Goal: Transaction & Acquisition: Purchase product/service

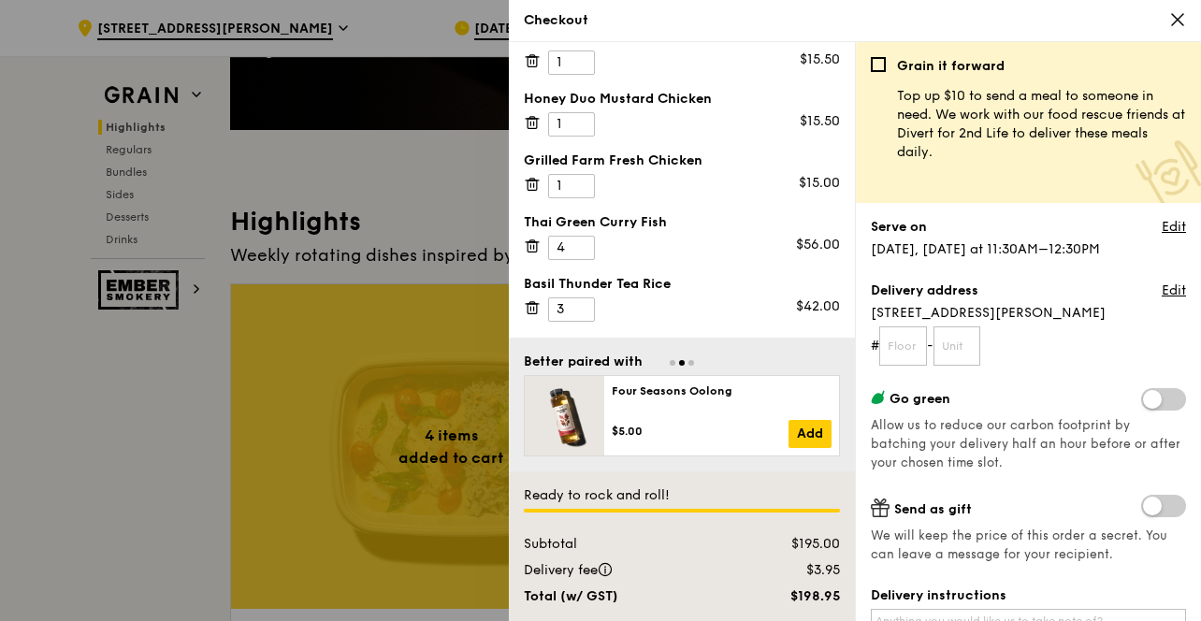
scroll to position [213, 0]
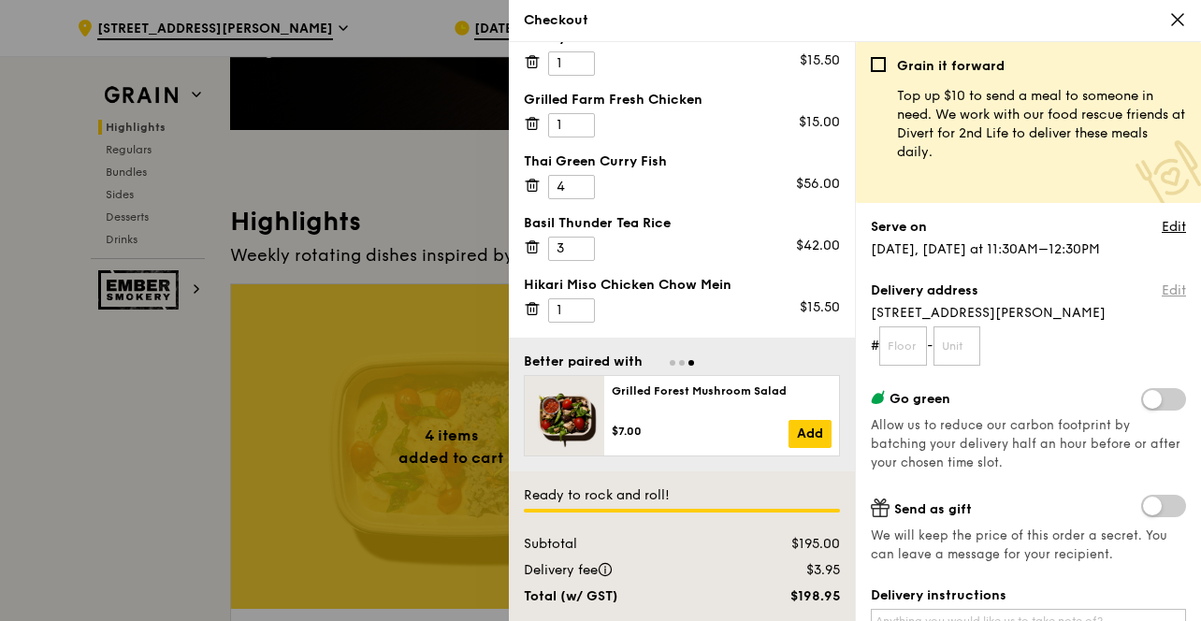
click at [1168, 290] on link "Edit" at bounding box center [1174, 291] width 24 height 19
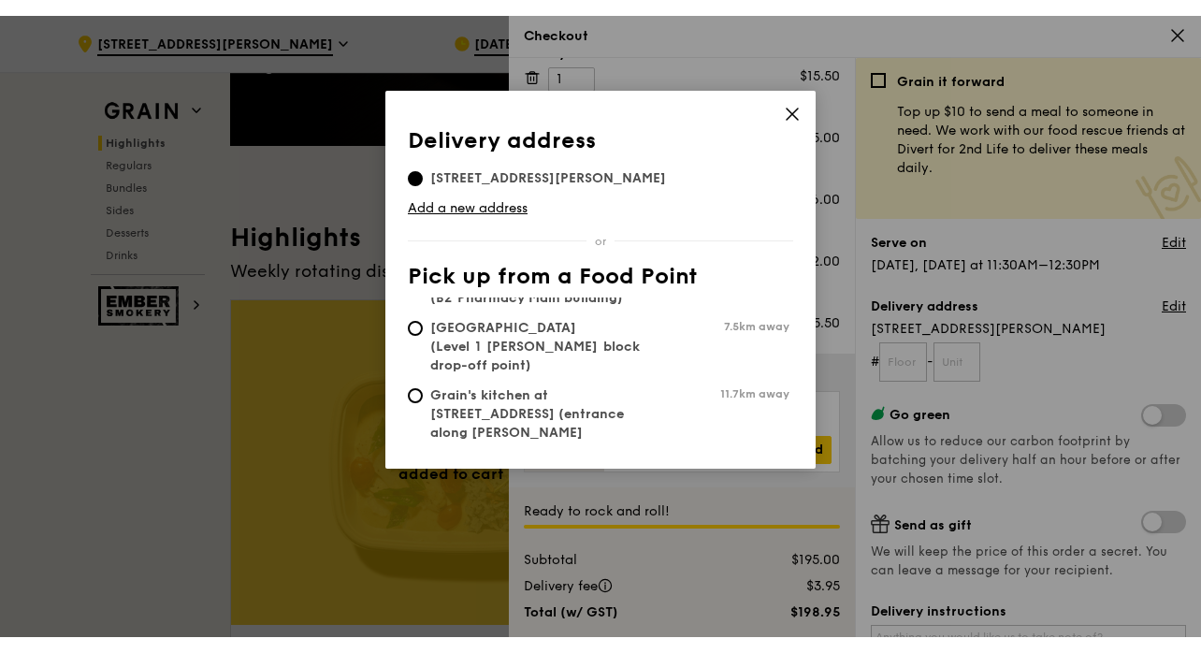
scroll to position [0, 0]
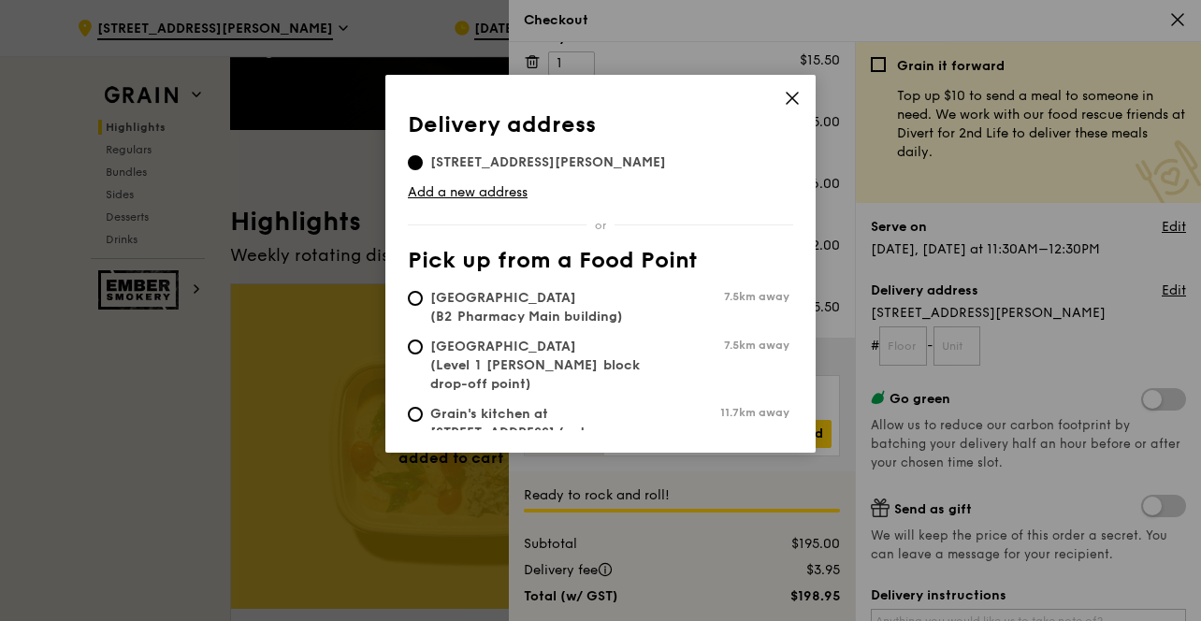
click at [792, 108] on span at bounding box center [792, 101] width 17 height 21
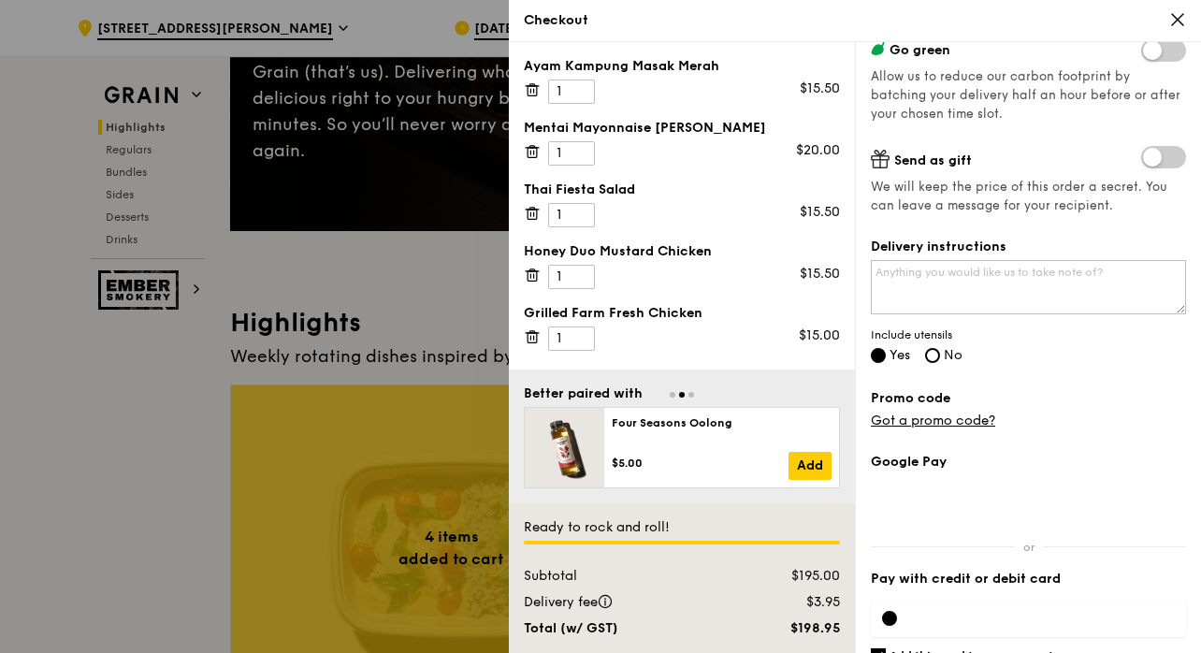
scroll to position [314, 0]
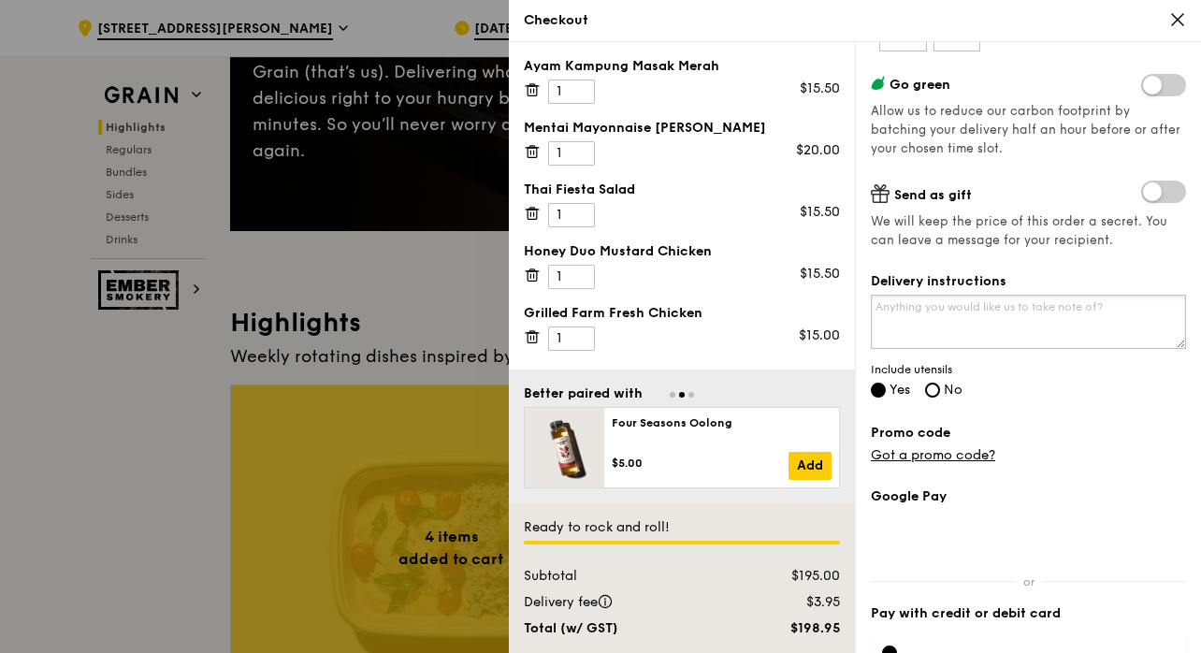
click at [959, 321] on textarea "Delivery instructions" at bounding box center [1028, 322] width 315 height 54
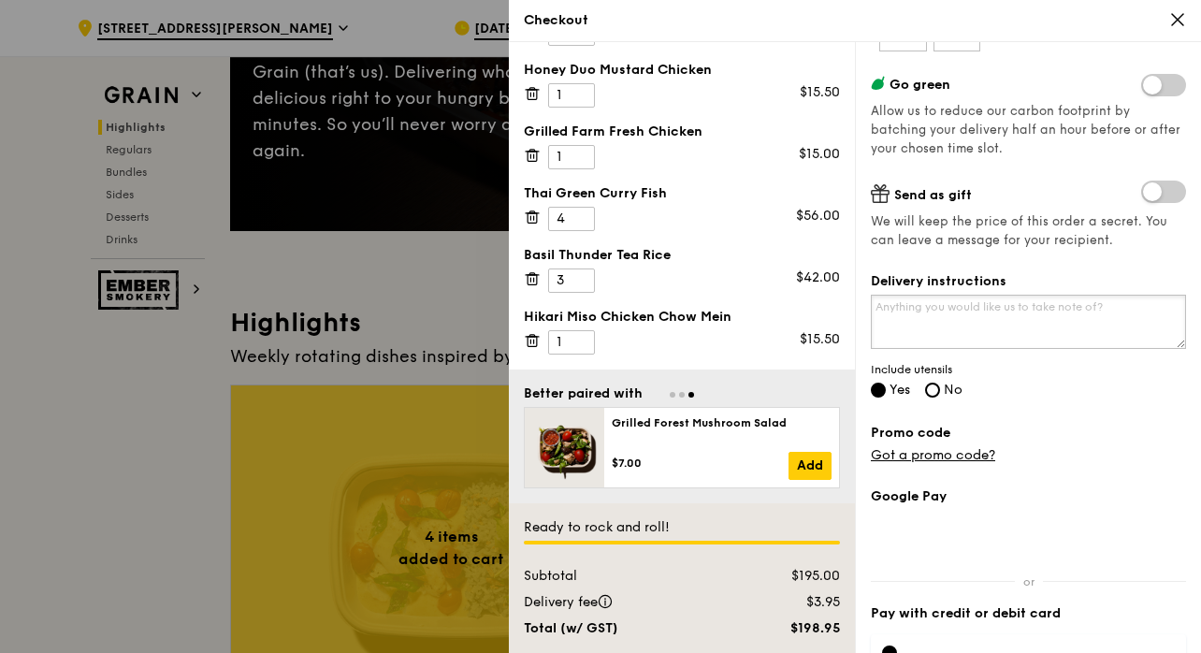
scroll to position [425, 0]
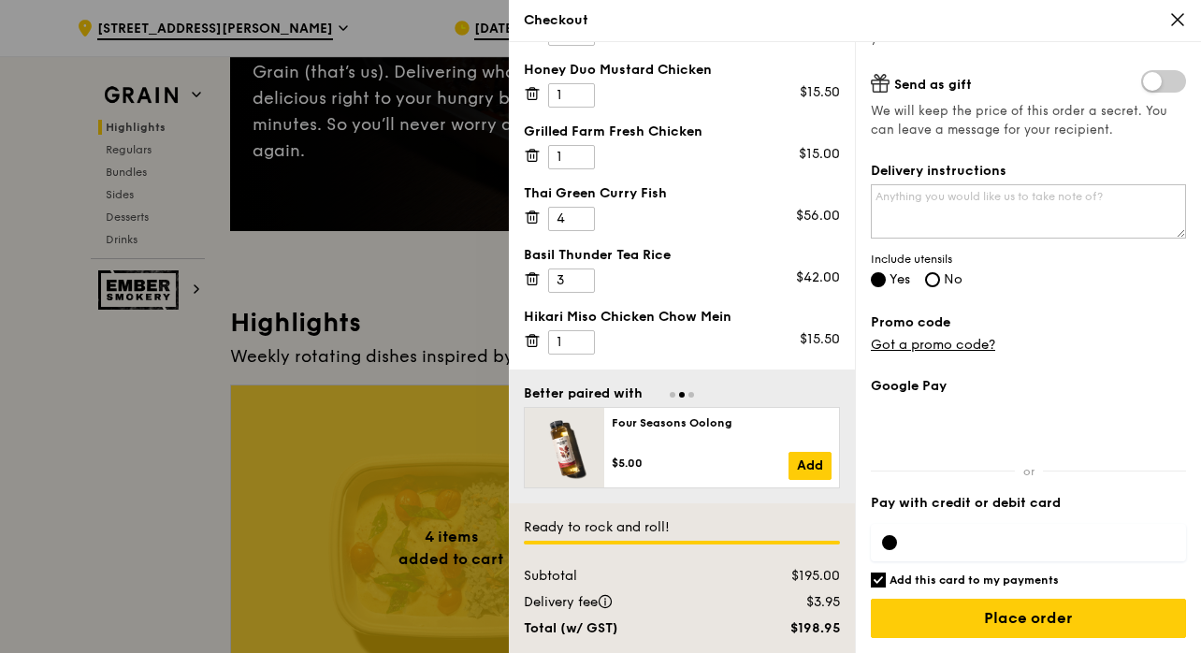
click at [1070, 313] on label "Promo code" at bounding box center [1028, 322] width 315 height 19
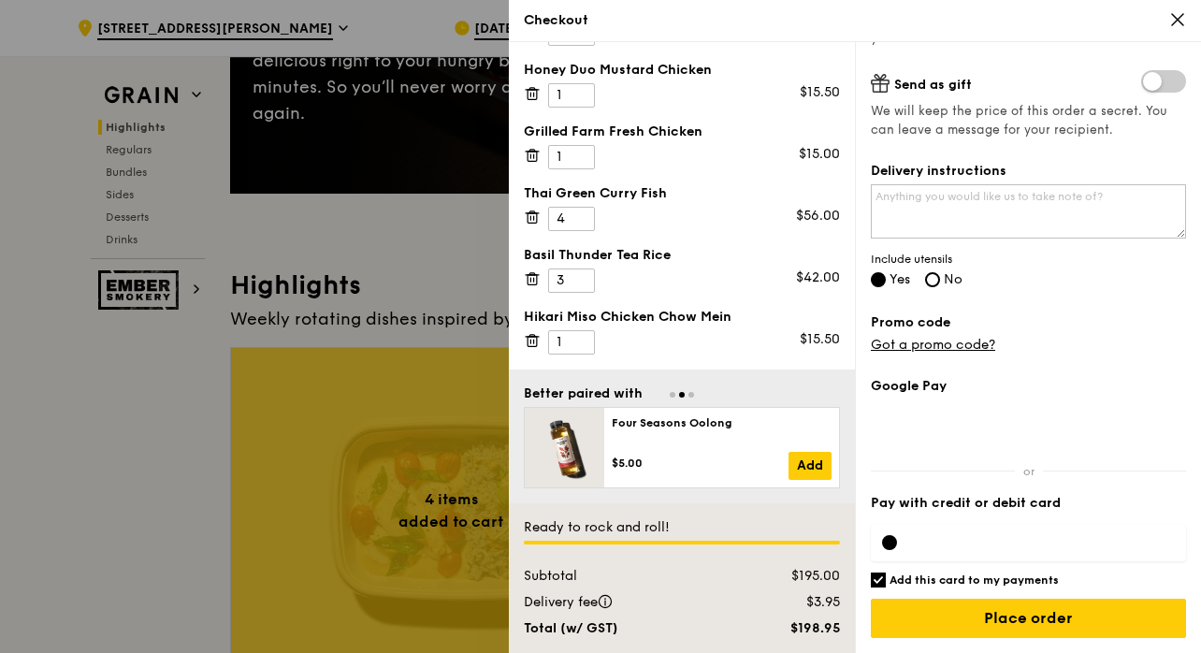
scroll to position [373, 0]
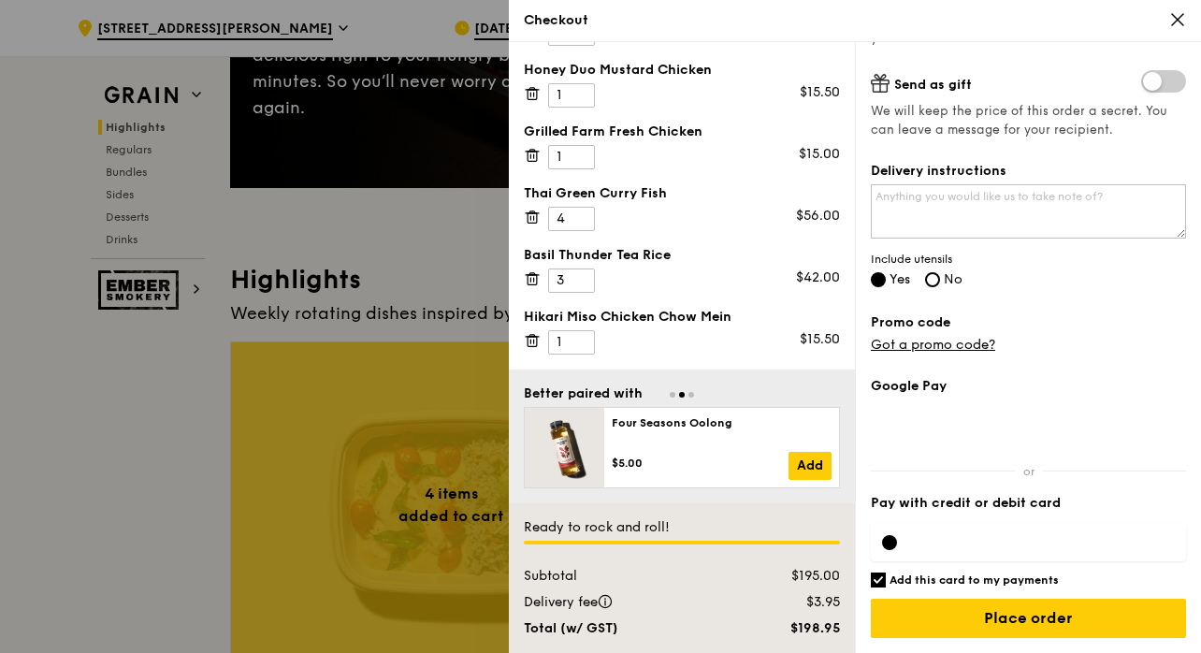
click at [980, 532] on div at bounding box center [1028, 542] width 315 height 37
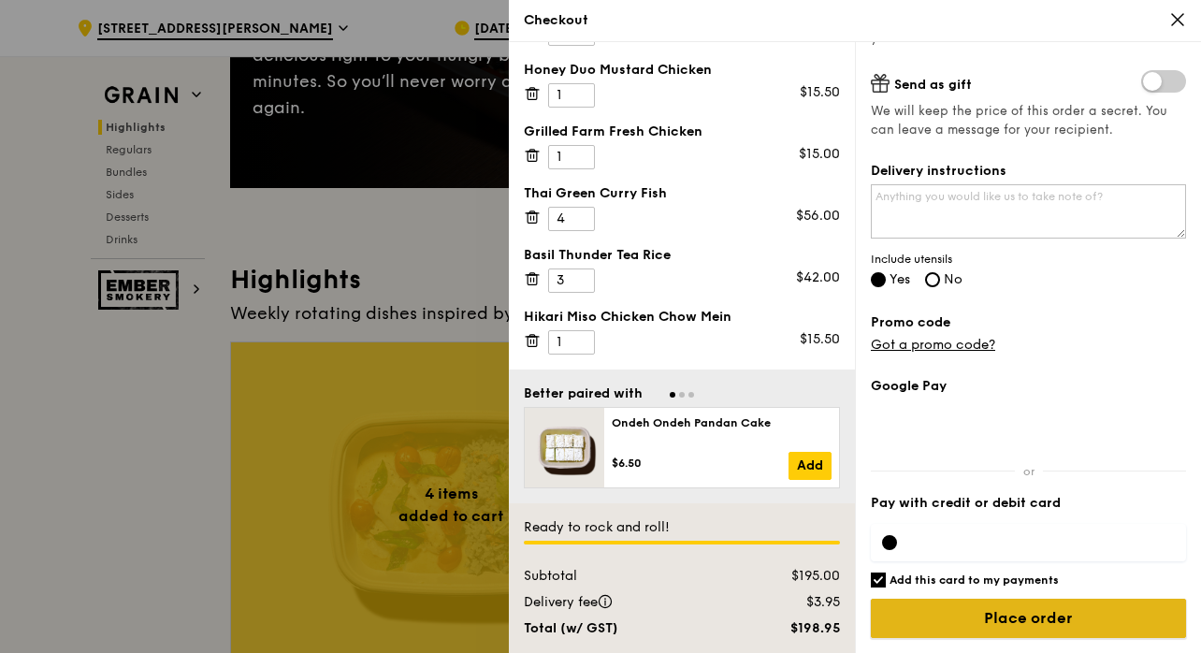
click at [1011, 620] on input "Place order" at bounding box center [1028, 618] width 315 height 39
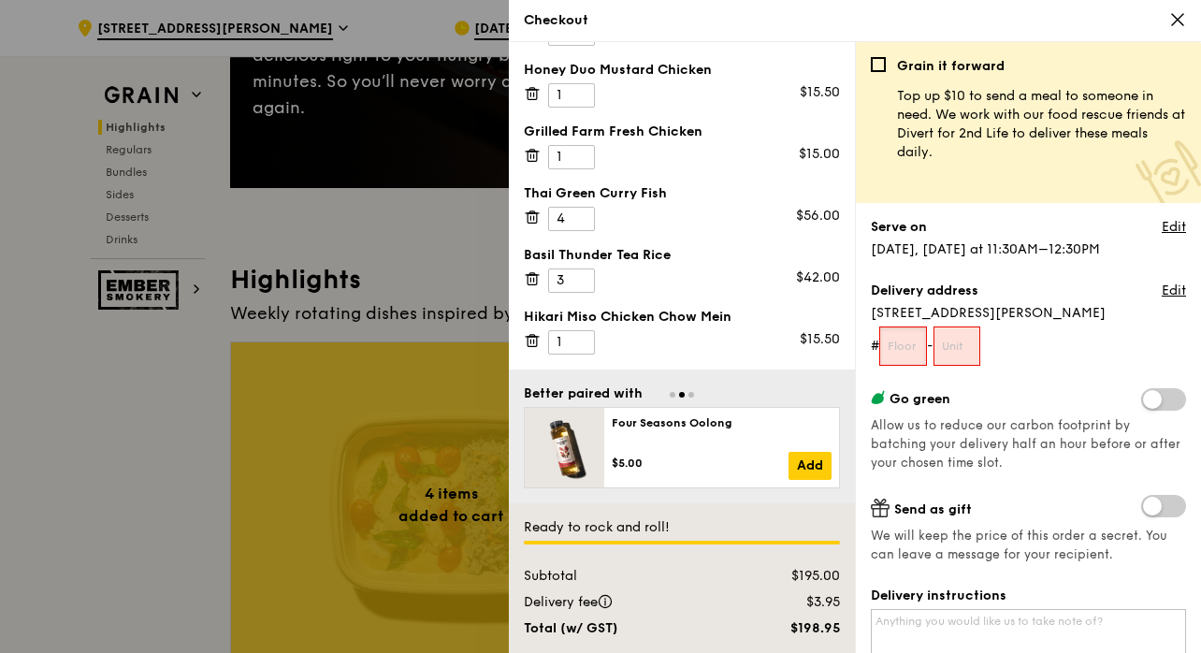
click at [907, 349] on input "text" at bounding box center [903, 345] width 48 height 39
type input "0"
type input "na"
click at [973, 352] on input "text" at bounding box center [957, 345] width 48 height 39
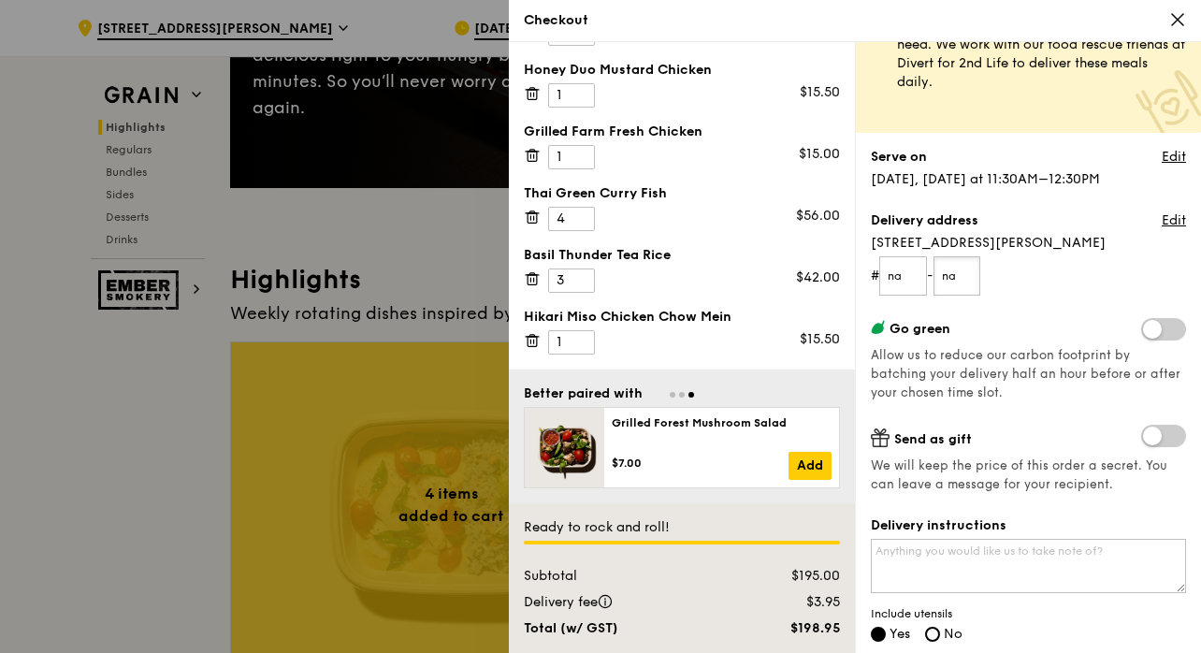
scroll to position [69, 0]
type input "na"
click at [908, 280] on input "na" at bounding box center [903, 276] width 48 height 39
type input "n"
type input "NA"
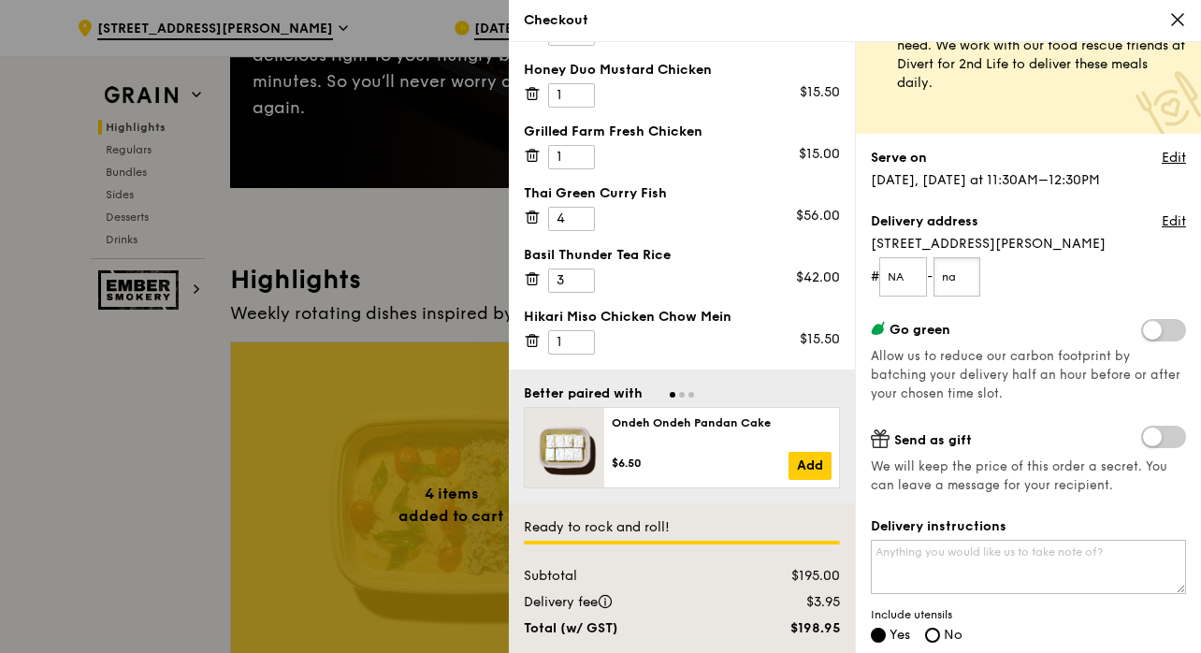
click at [974, 272] on input "na" at bounding box center [957, 276] width 48 height 39
type input "n"
type input "NA"
click at [915, 566] on textarea "Delivery instructions" at bounding box center [1028, 567] width 315 height 54
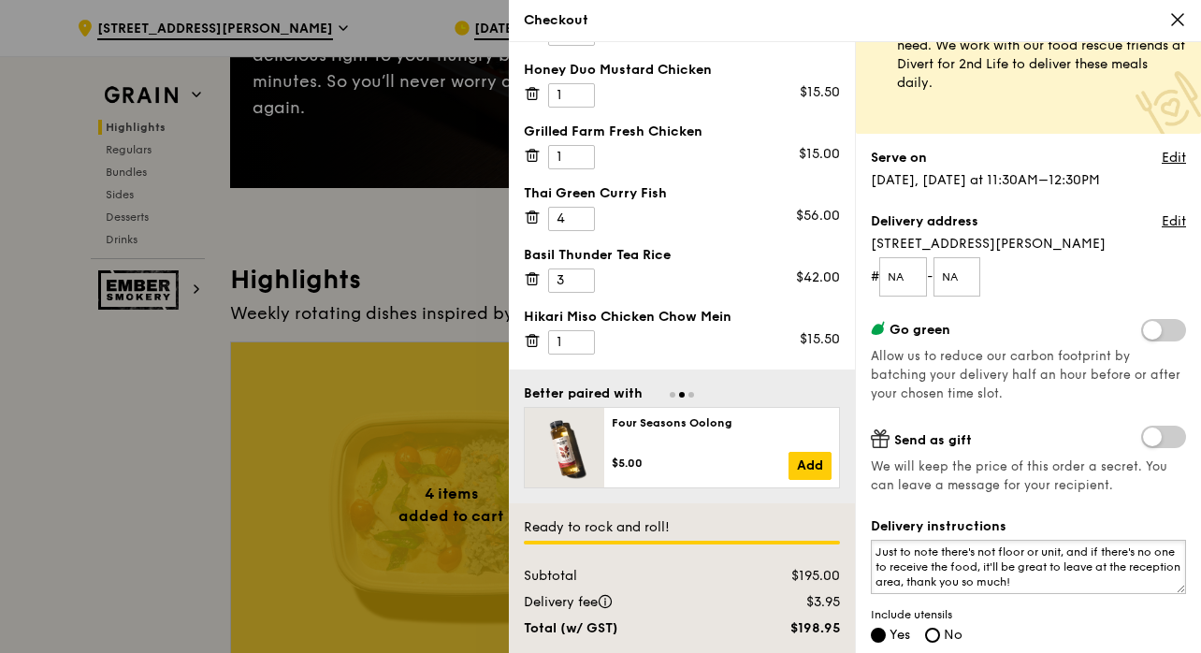
click at [997, 552] on textarea "Just to note there's not floor or unit, and if there's no one to receive the fo…" at bounding box center [1028, 567] width 315 height 54
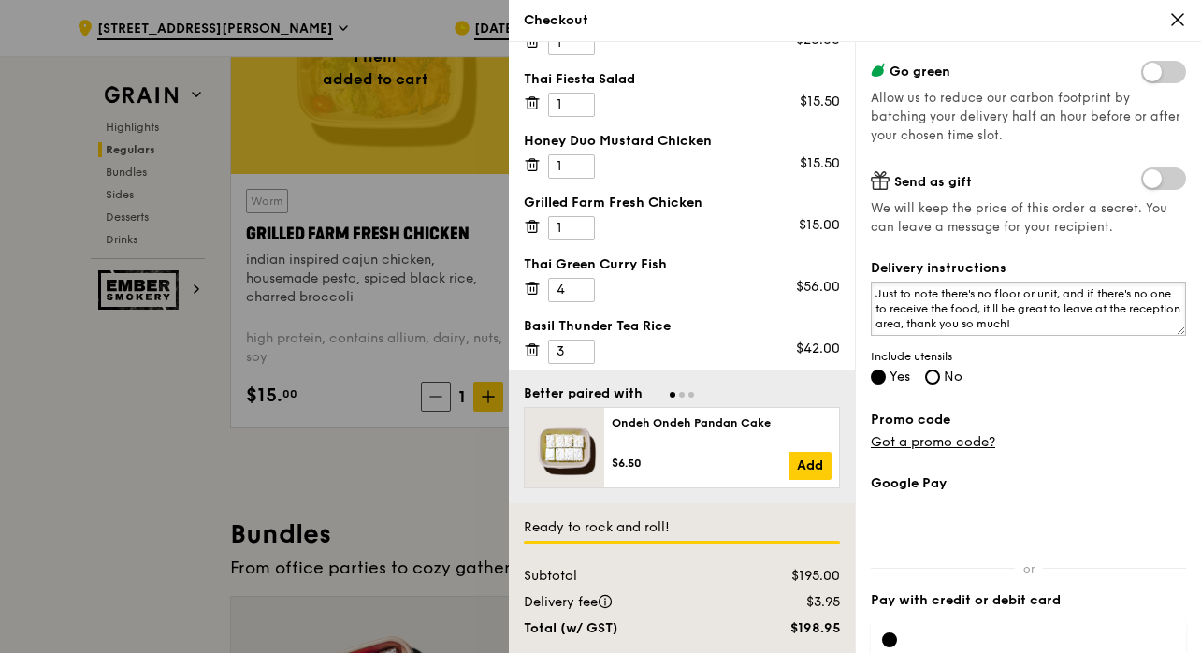
scroll to position [328, 0]
type textarea "Just to note there's no floor or unit, and if there's no one to receive the foo…"
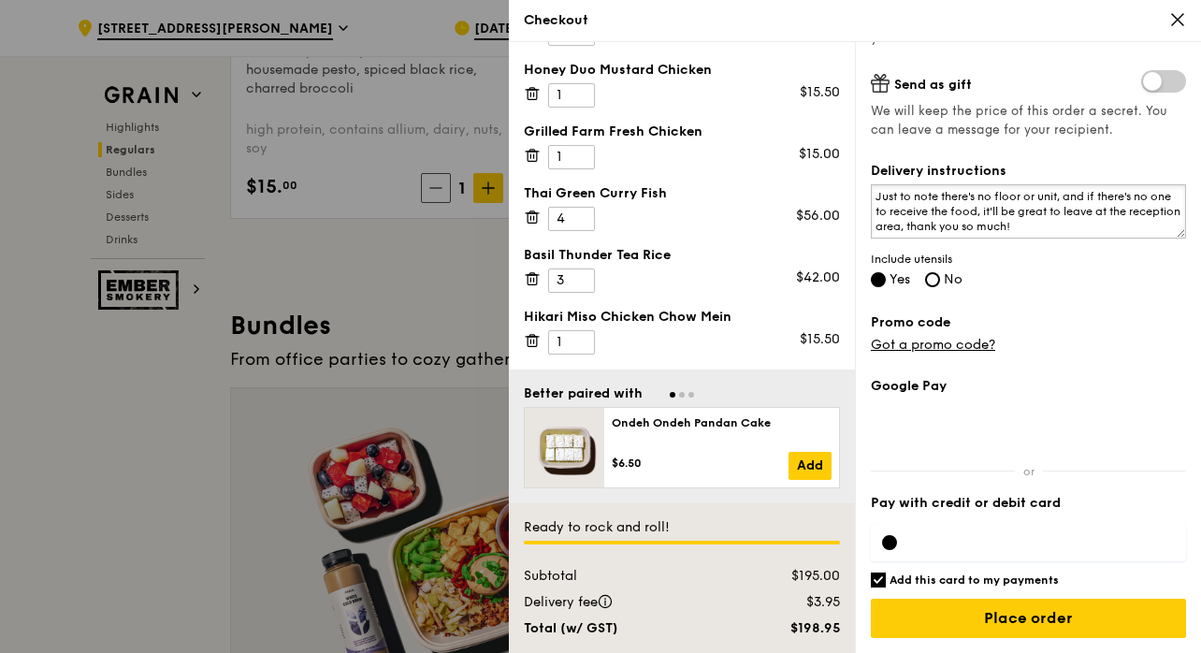
scroll to position [2492, 0]
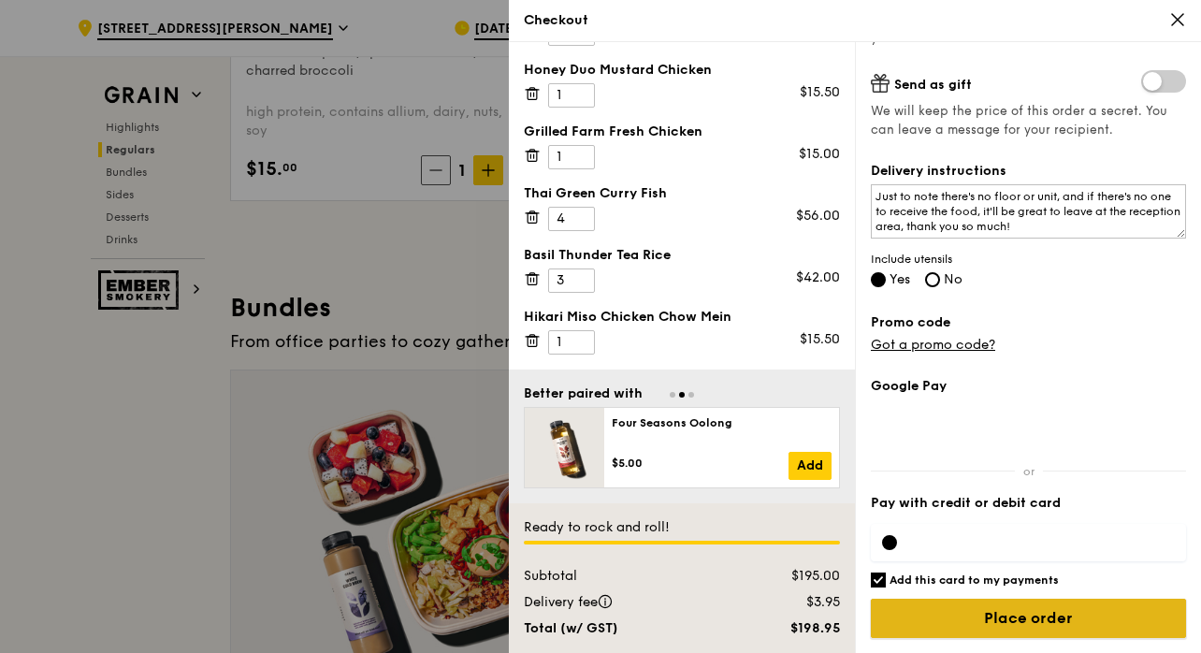
click at [1009, 614] on input "Place order" at bounding box center [1028, 618] width 315 height 39
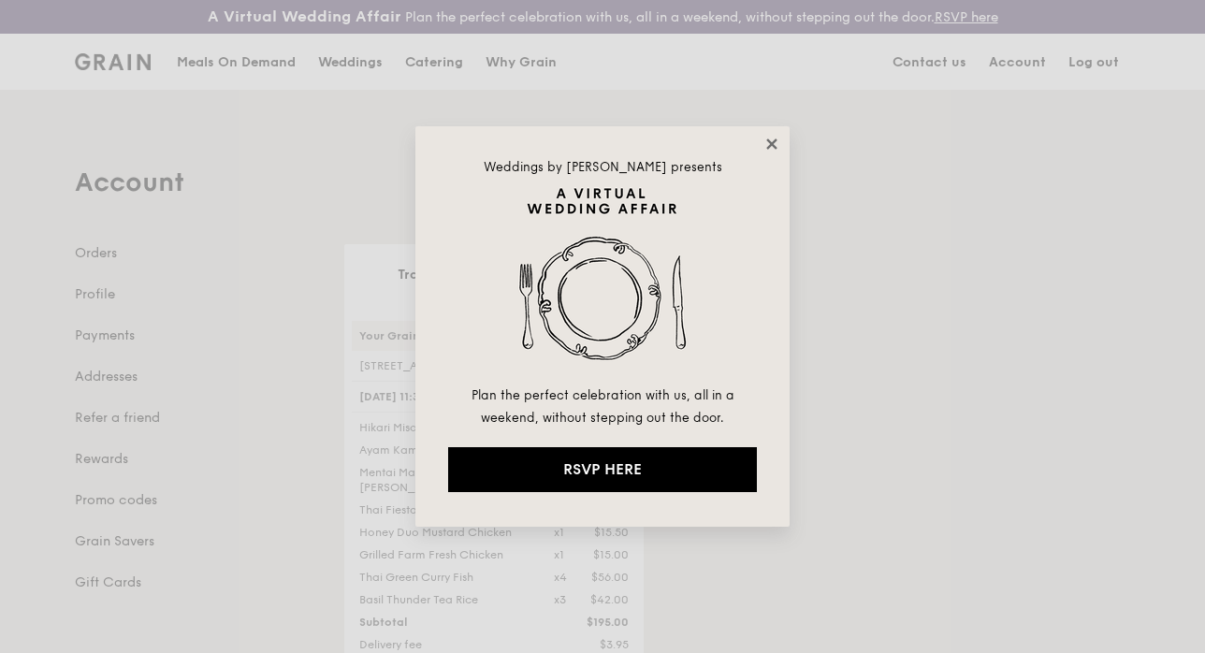
click at [767, 141] on icon at bounding box center [771, 144] width 17 height 17
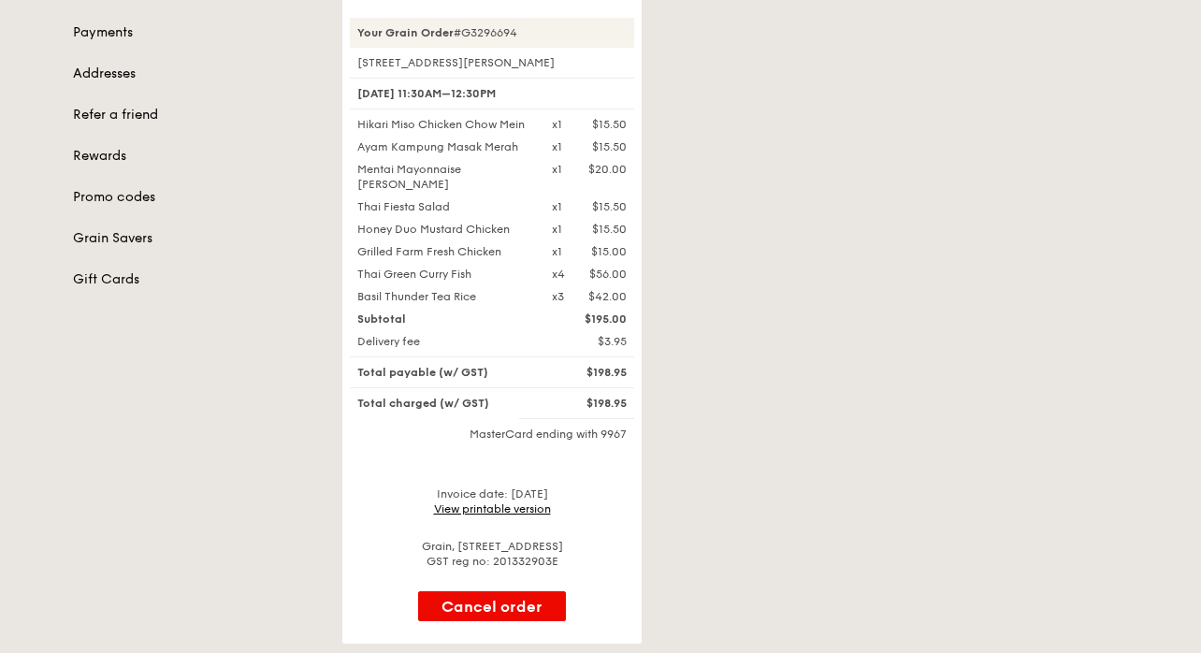
scroll to position [301, 0]
click at [463, 506] on link "View printable version" at bounding box center [492, 510] width 117 height 13
